Goal: Understand process/instructions

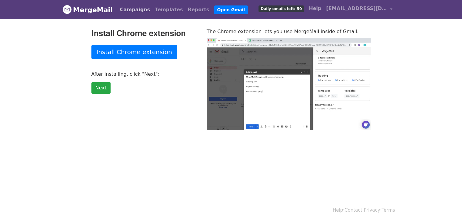
click at [128, 6] on link "Campaigns" at bounding box center [134, 10] width 35 height 12
click at [135, 10] on link "Campaigns" at bounding box center [134, 10] width 35 height 12
type input "29.84"
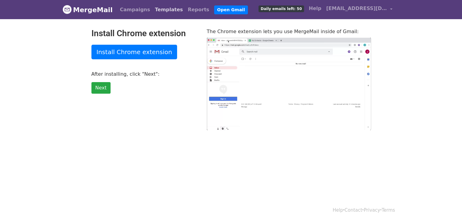
click at [160, 12] on link "Templates" at bounding box center [168, 10] width 33 height 12
type input "11.43"
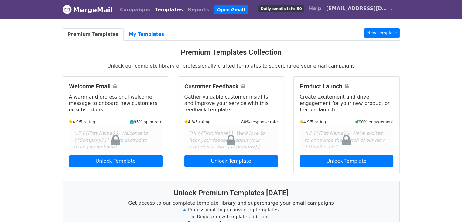
click at [341, 11] on span "[EMAIL_ADDRESS][DOMAIN_NAME]" at bounding box center [356, 8] width 61 height 7
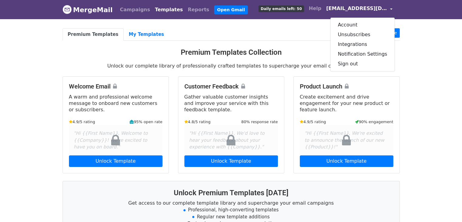
click at [287, 33] on ul "Premium Templates My Templates New template" at bounding box center [231, 34] width 337 height 12
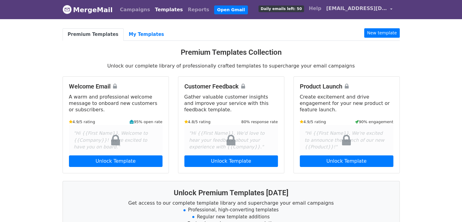
click at [388, 9] on link "[EMAIL_ADDRESS][DOMAIN_NAME]" at bounding box center [359, 9] width 71 height 14
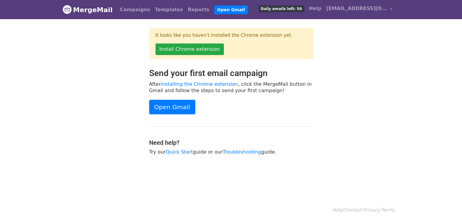
click at [331, 35] on div "It looks like you haven't installed the Chrome extension yet. Install Chrome ex…" at bounding box center [231, 48] width 346 height 40
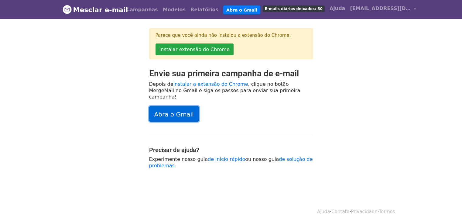
click at [186, 112] on font "Abra o Gmail" at bounding box center [173, 113] width 39 height 7
